Goal: Transaction & Acquisition: Purchase product/service

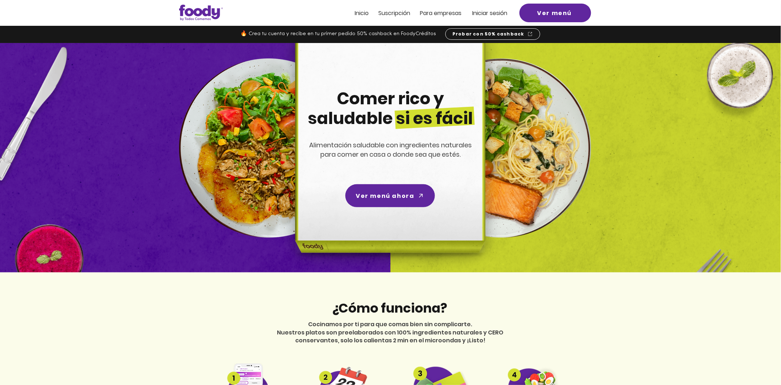
click at [496, 12] on span "Iniciar sesión" at bounding box center [489, 13] width 35 height 8
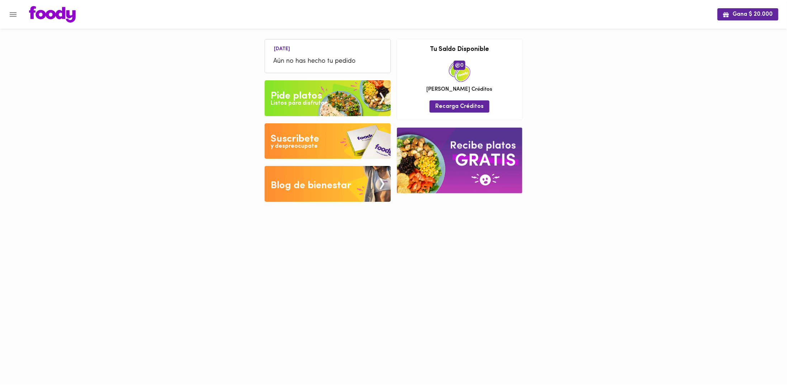
click at [13, 13] on icon "Menu" at bounding box center [13, 14] width 9 height 9
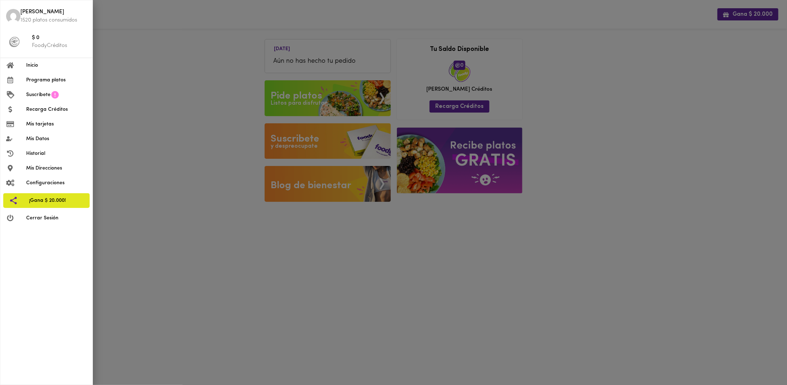
click at [42, 83] on span "Programa platos" at bounding box center [56, 80] width 61 height 8
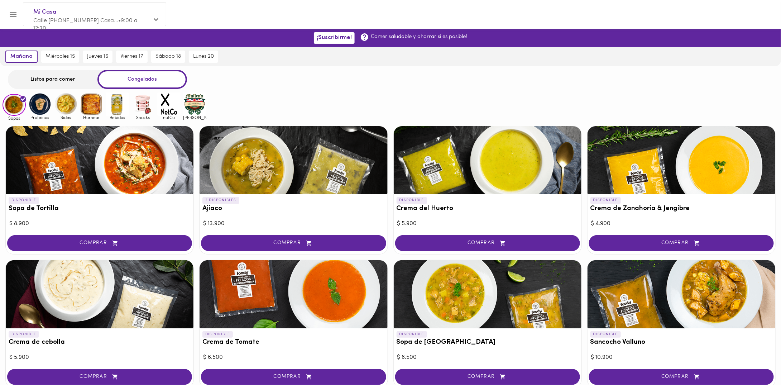
click at [66, 77] on div "Listos para comer" at bounding box center [53, 79] width 90 height 19
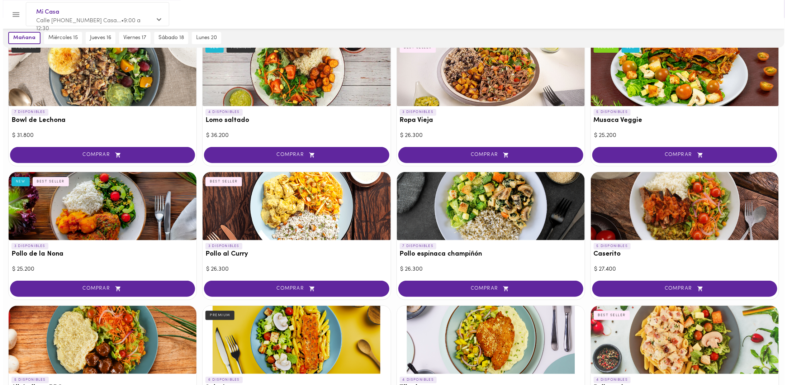
scroll to position [72, 0]
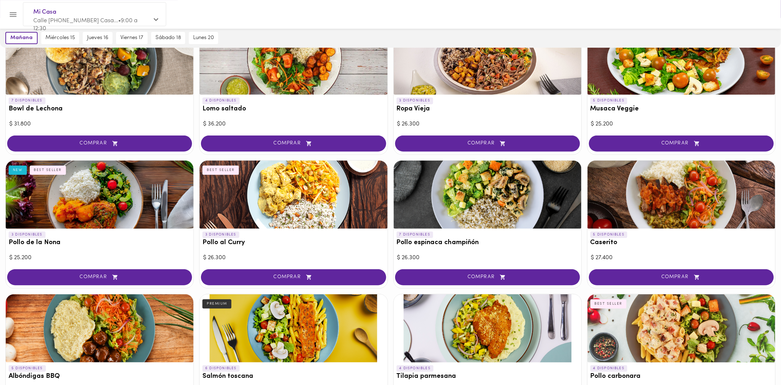
click at [316, 276] on span "COMPRAR" at bounding box center [293, 277] width 167 height 6
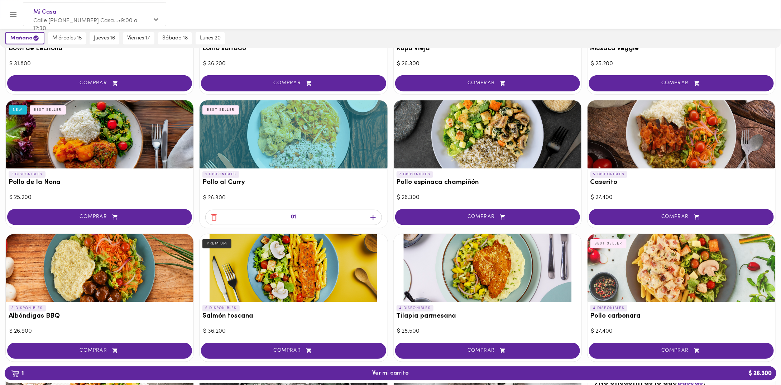
scroll to position [143, 0]
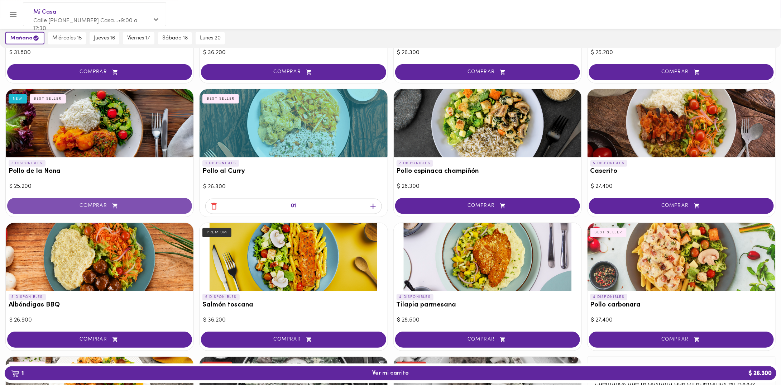
click at [162, 206] on span "COMPRAR" at bounding box center [99, 206] width 167 height 6
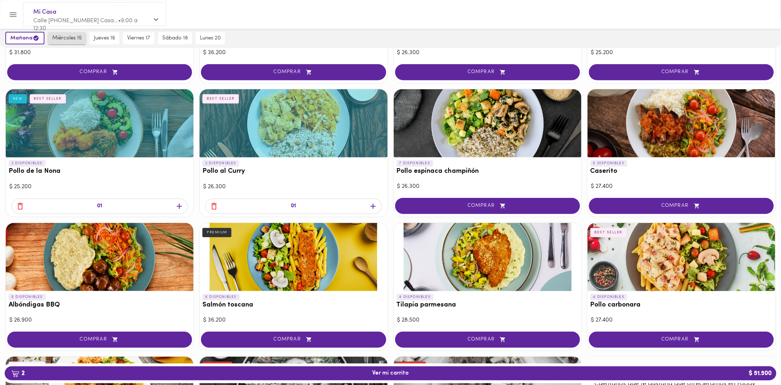
click at [78, 39] on span "miércoles 15" at bounding box center [66, 38] width 29 height 6
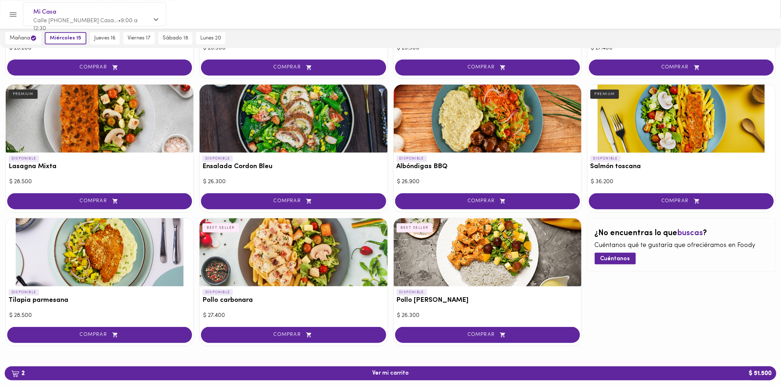
scroll to position [283, 0]
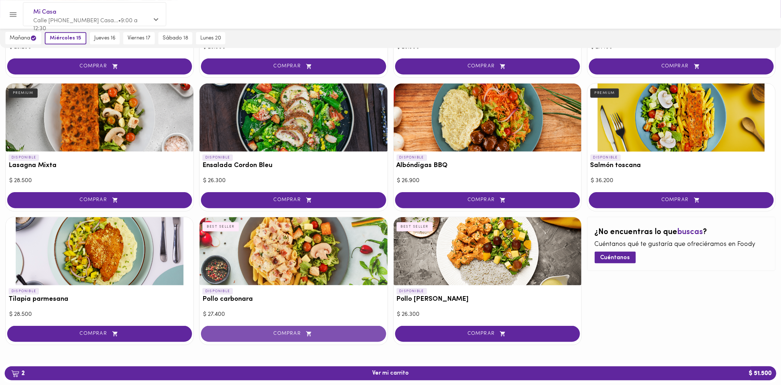
click at [290, 334] on span "COMPRAR" at bounding box center [293, 334] width 167 height 6
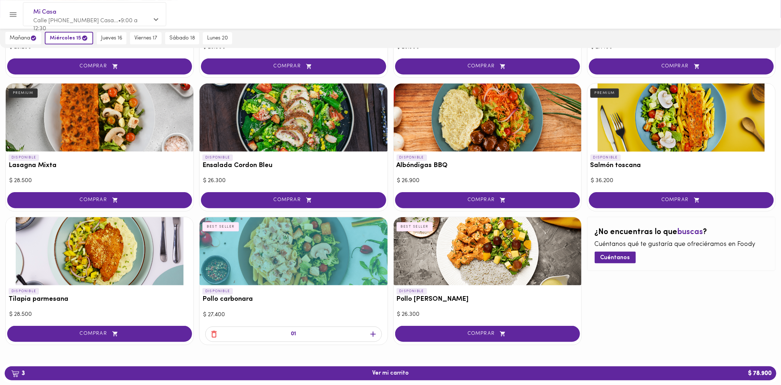
click at [120, 327] on button "COMPRAR" at bounding box center [99, 334] width 185 height 16
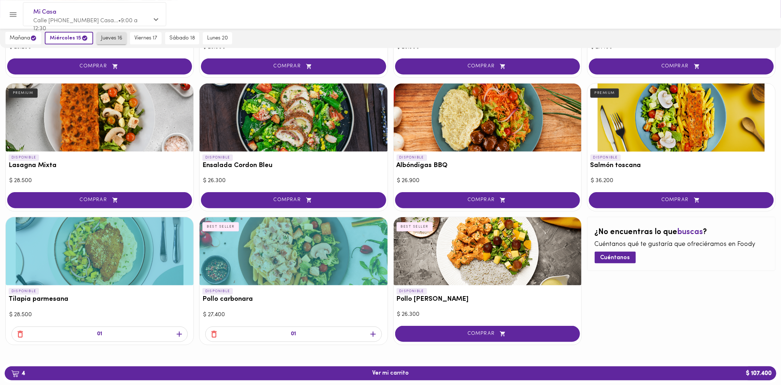
click at [108, 38] on span "jueves 16" at bounding box center [111, 38] width 21 height 6
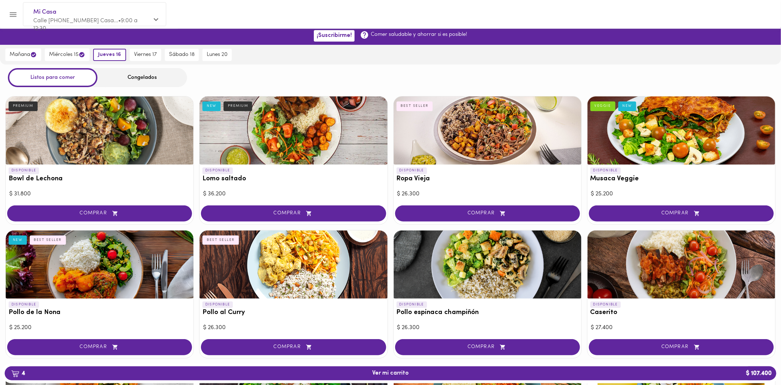
scroll to position [0, 0]
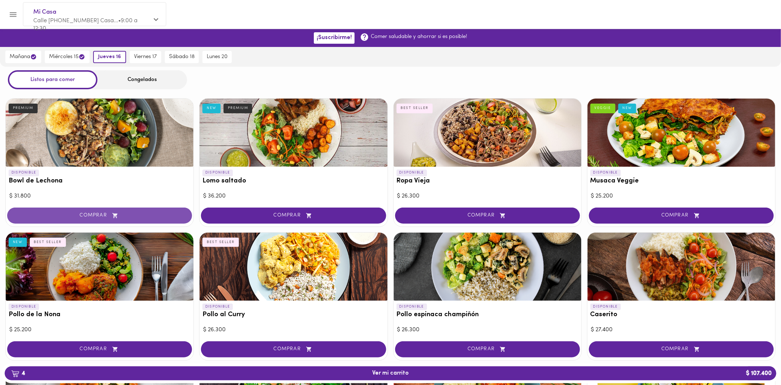
click at [101, 219] on button "COMPRAR" at bounding box center [99, 216] width 185 height 16
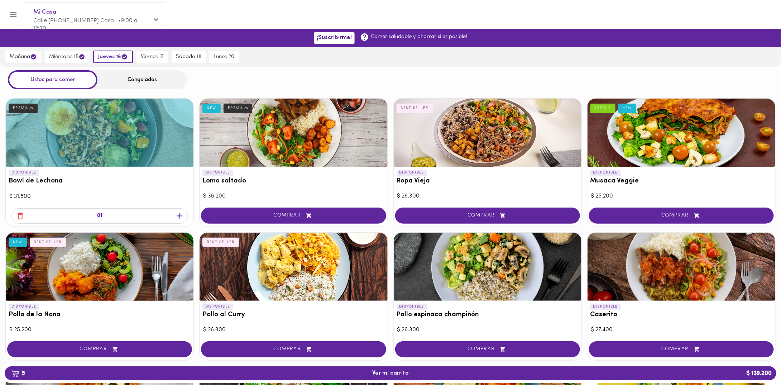
click at [179, 217] on icon "button" at bounding box center [179, 215] width 5 height 5
click at [155, 56] on span "viernes 17" at bounding box center [152, 57] width 23 height 6
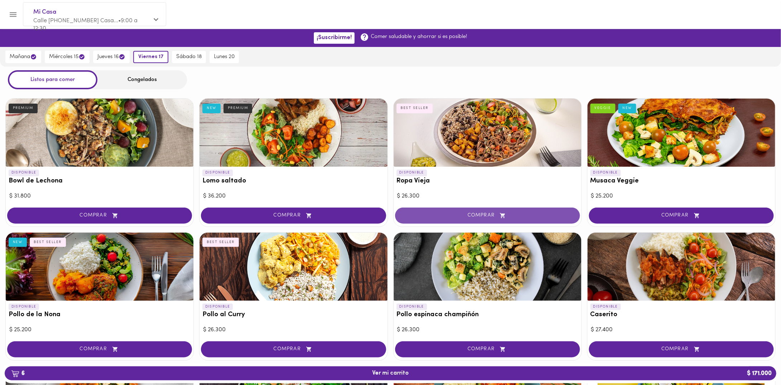
click at [507, 210] on button "COMPRAR" at bounding box center [487, 216] width 185 height 16
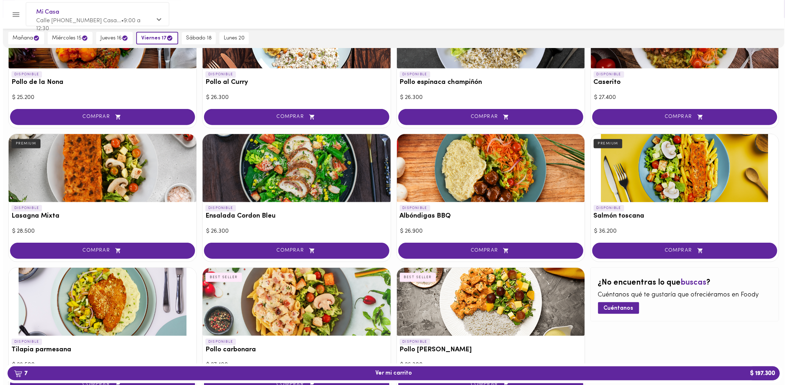
scroll to position [247, 0]
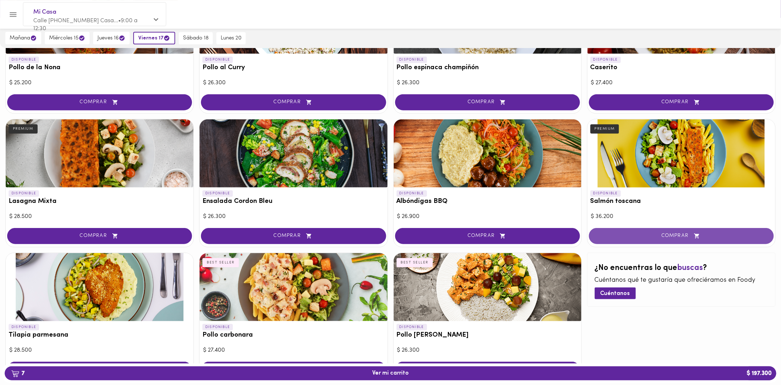
click at [648, 233] on span "COMPRAR" at bounding box center [681, 236] width 167 height 6
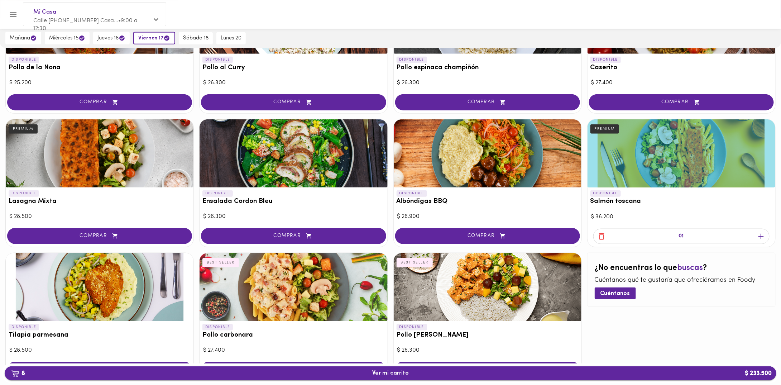
click at [410, 375] on span "8 Ver mi carrito $ 233.500" at bounding box center [390, 373] width 761 height 7
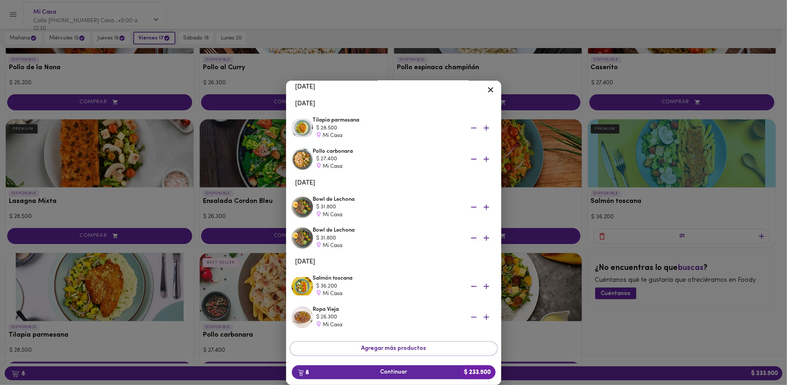
scroll to position [109, 0]
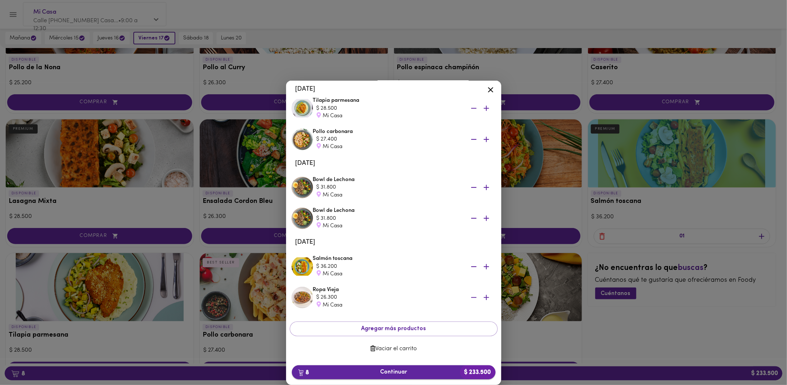
click at [415, 376] on button "8 Continuar $ 233.500" at bounding box center [394, 372] width 204 height 14
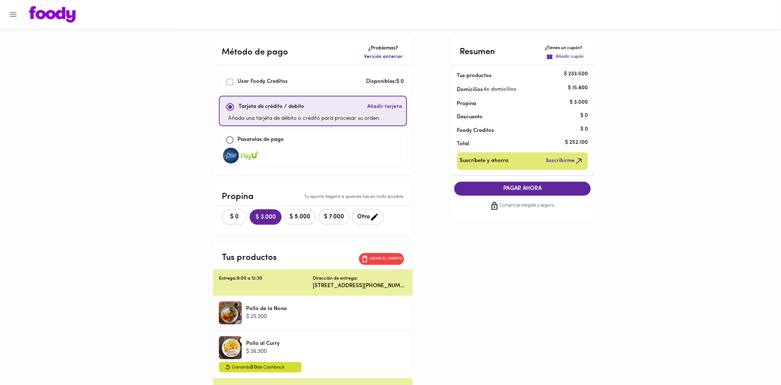
click at [278, 136] on p "Pasarelas de pago" at bounding box center [261, 140] width 46 height 8
checkbox input "false"
checkbox input "true"
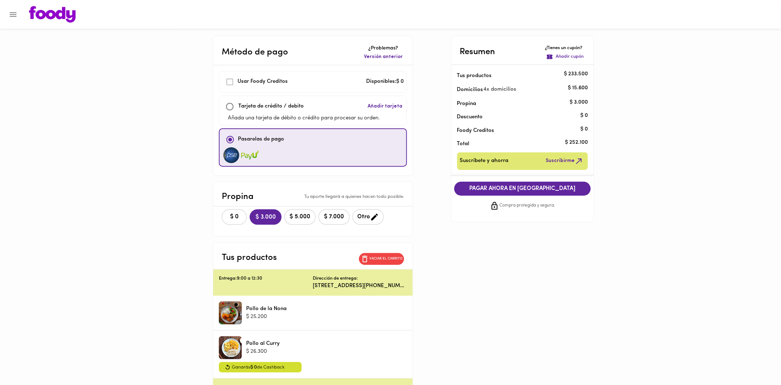
click at [492, 179] on div "PAGAR AHORA EN [GEOGRAPHIC_DATA] protegida y segura." at bounding box center [523, 196] width 148 height 40
click at [499, 187] on span "PAGAR AHORA EN [GEOGRAPHIC_DATA]" at bounding box center [523, 188] width 123 height 7
